Goal: Find specific page/section: Find specific page/section

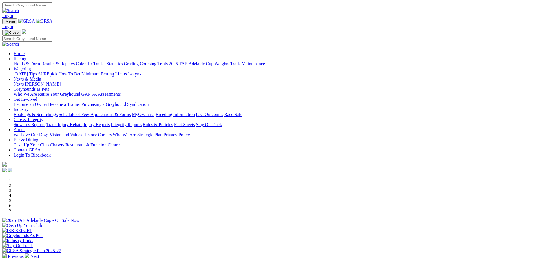
click at [265, 61] on link "Track Maintenance" at bounding box center [247, 63] width 35 height 5
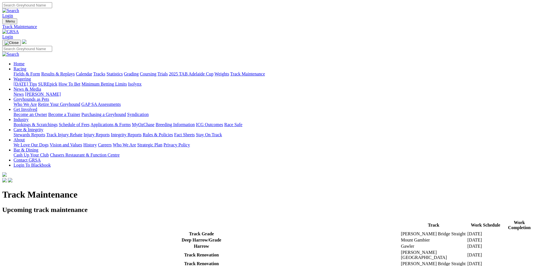
click at [40, 72] on link "Fields & Form" at bounding box center [27, 74] width 27 height 5
